Goal: Information Seeking & Learning: Learn about a topic

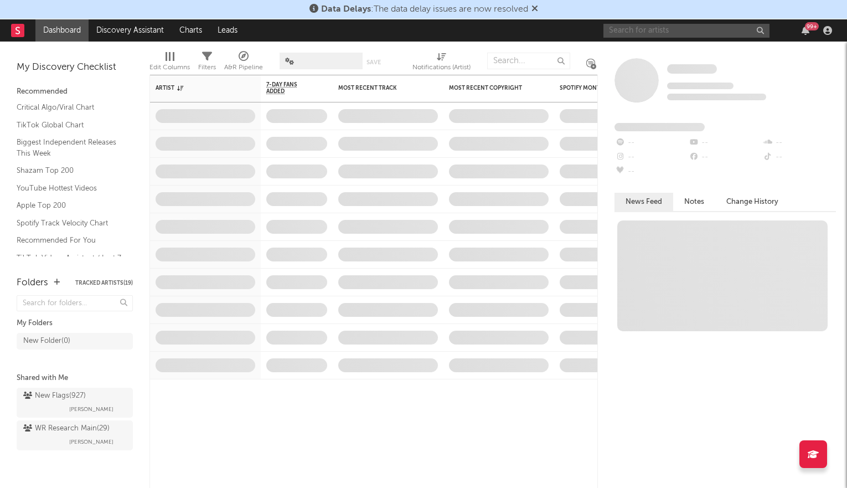
click at [693, 28] on input "text" at bounding box center [687, 31] width 166 height 14
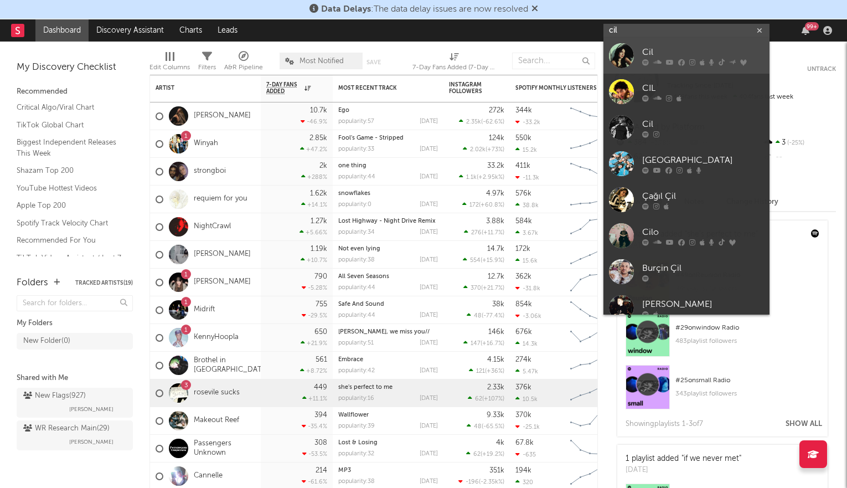
type input "cil"
click at [689, 54] on div "Cil" at bounding box center [703, 52] width 122 height 13
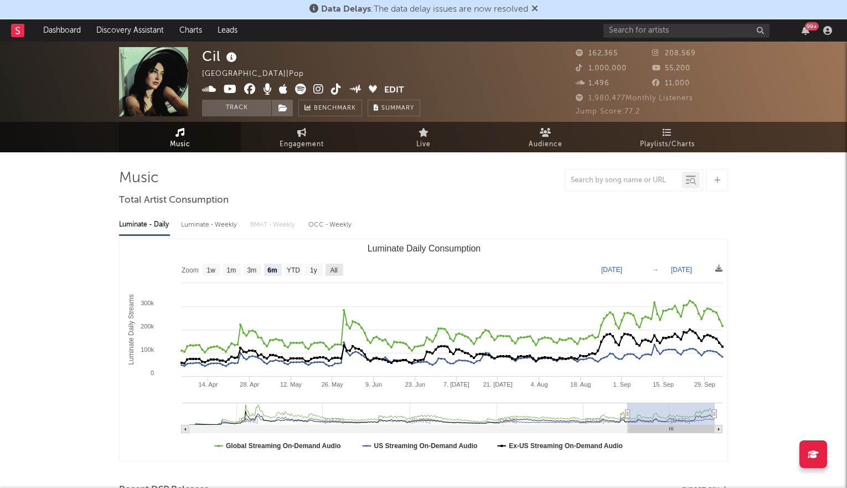
click at [335, 267] on text "All" at bounding box center [333, 270] width 7 height 8
select select "All"
type input "[DATE]"
